Goal: Task Accomplishment & Management: Manage account settings

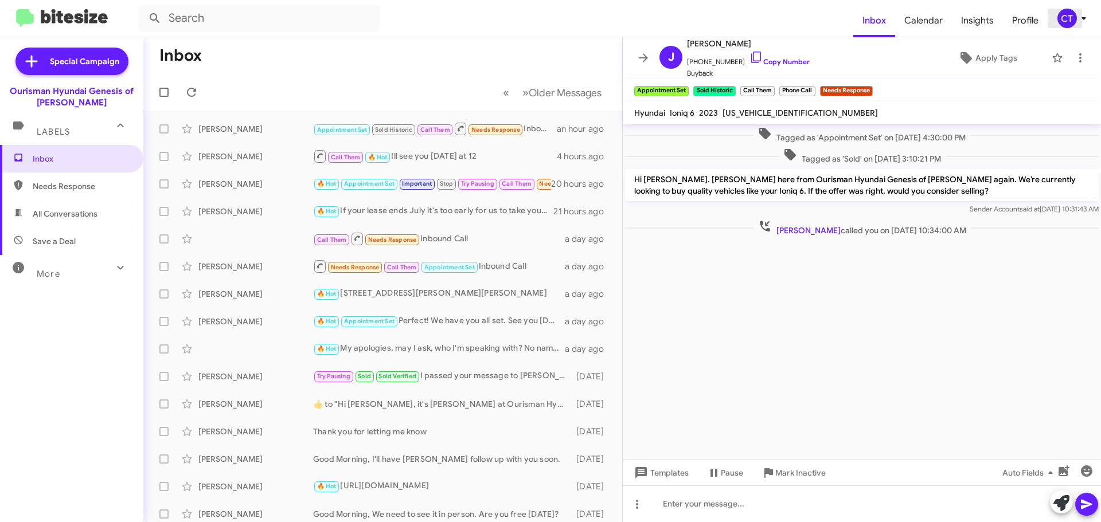
click at [1079, 25] on span "CT" at bounding box center [1074, 18] width 34 height 19
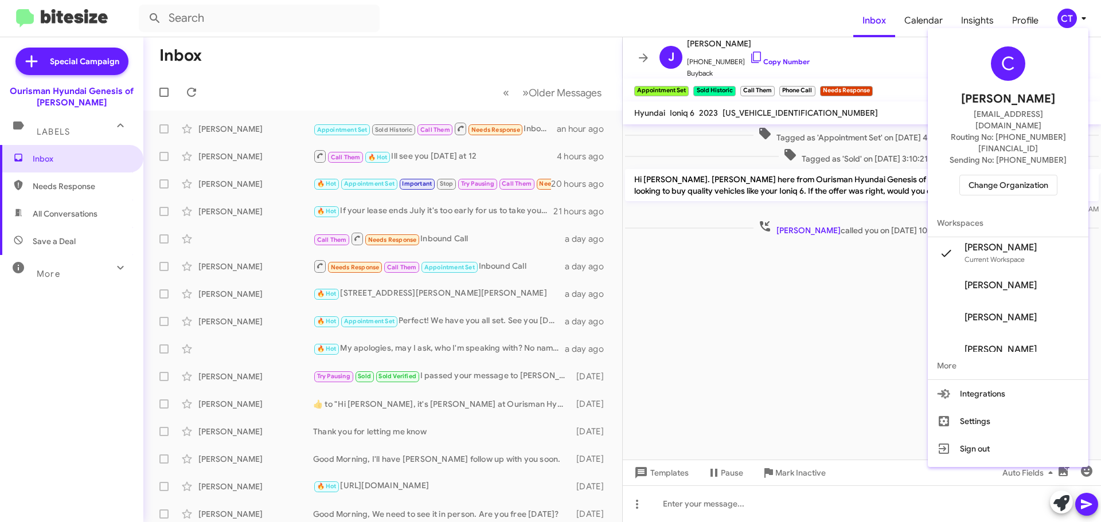
click at [1032, 175] on span "Change Organization" at bounding box center [1008, 184] width 80 height 19
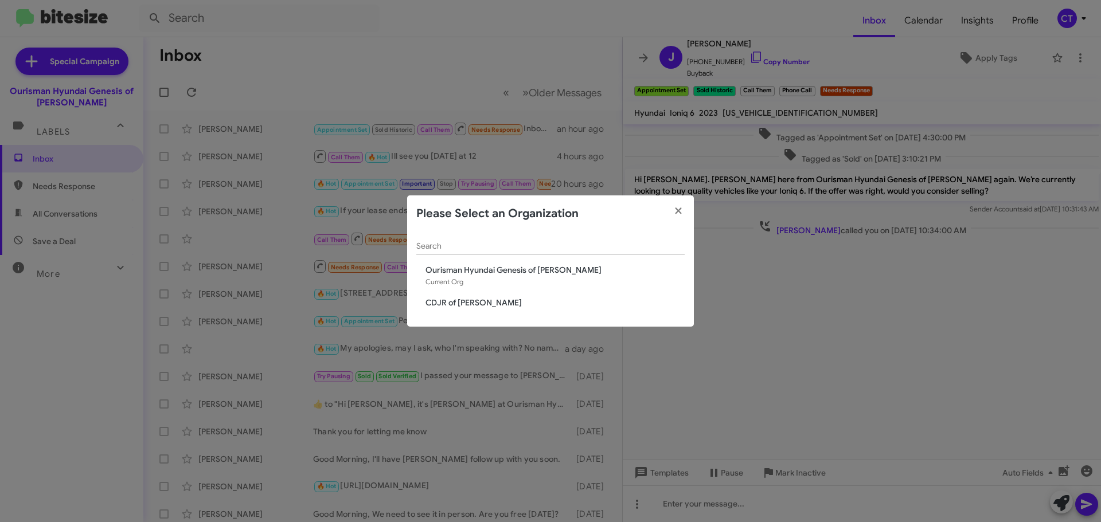
click at [468, 303] on span "CDJR of Bowie" at bounding box center [554, 302] width 259 height 11
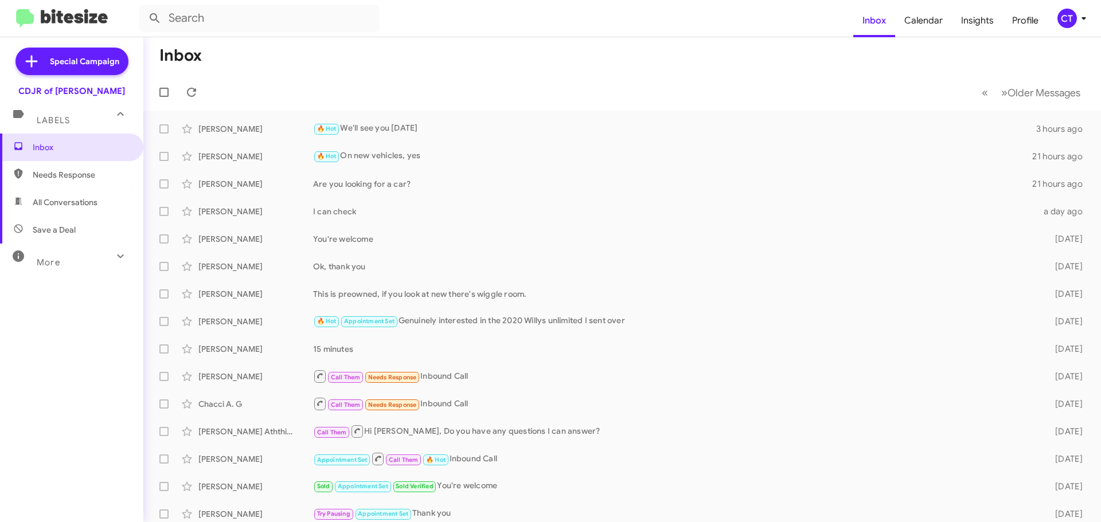
click at [1073, 21] on div "CT" at bounding box center [1066, 18] width 19 height 19
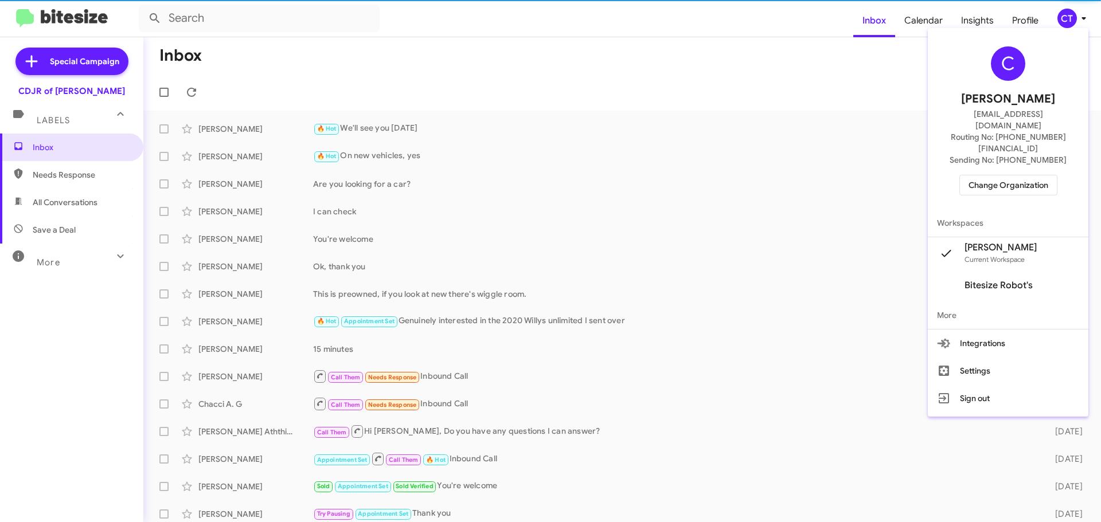
click at [1036, 175] on span "Change Organization" at bounding box center [1008, 184] width 80 height 19
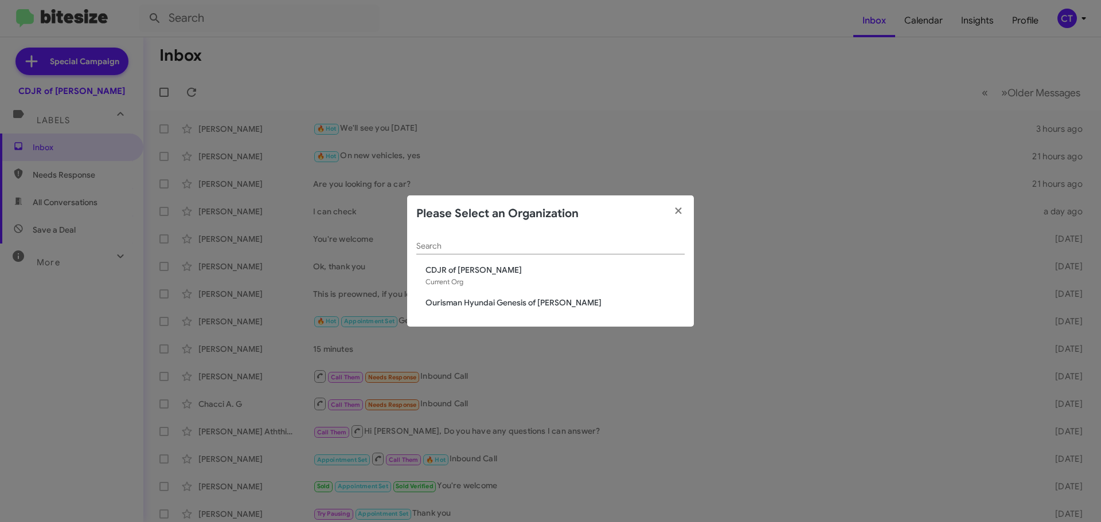
click at [465, 299] on span "Ourisman Hyundai Genesis of [PERSON_NAME]" at bounding box center [554, 302] width 259 height 11
